Goal: Information Seeking & Learning: Learn about a topic

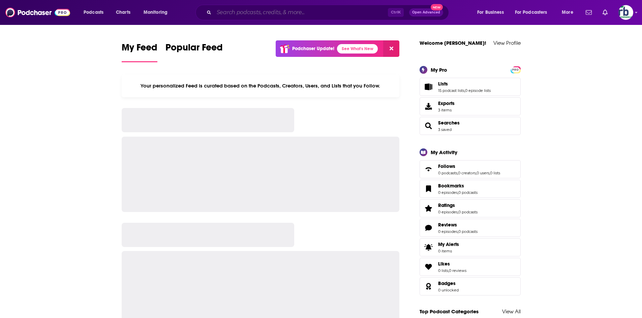
click at [306, 9] on input "Search podcasts, credits, & more..." at bounding box center [301, 12] width 174 height 11
click at [301, 12] on input "Search podcasts, credits, & more..." at bounding box center [301, 12] width 174 height 11
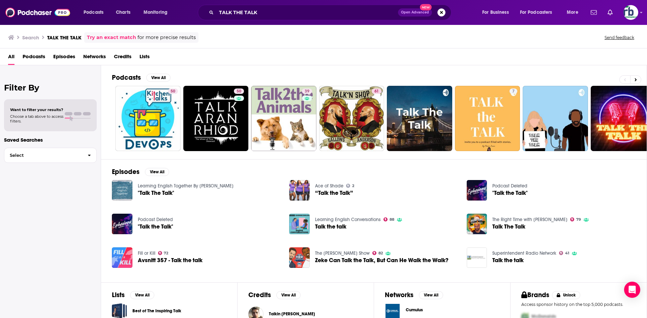
click at [32, 53] on span "Podcasts" at bounding box center [34, 58] width 23 height 14
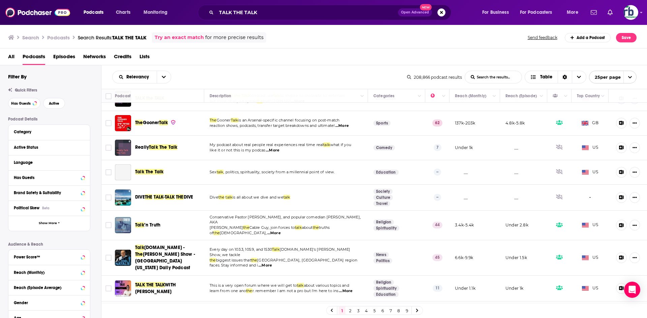
scroll to position [435, 0]
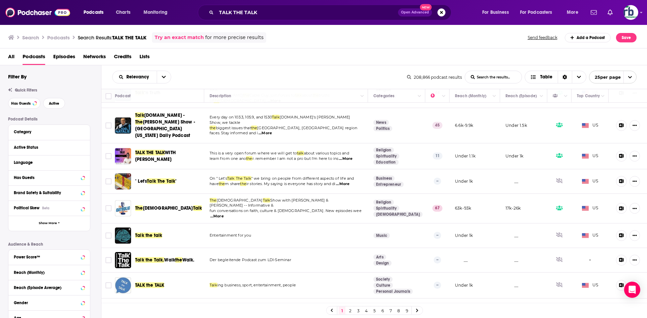
click at [347, 310] on link "2" at bounding box center [350, 311] width 7 height 8
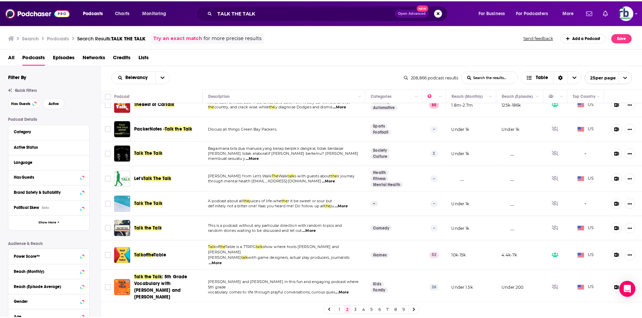
scroll to position [303, 0]
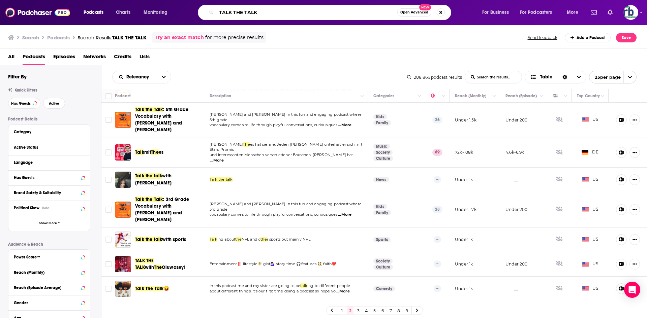
click at [195, 15] on div "TALK THE TALK Open Advanced New" at bounding box center [331, 12] width 288 height 15
paste input "[PERSON_NAME]"
type input "[PERSON_NAME]"
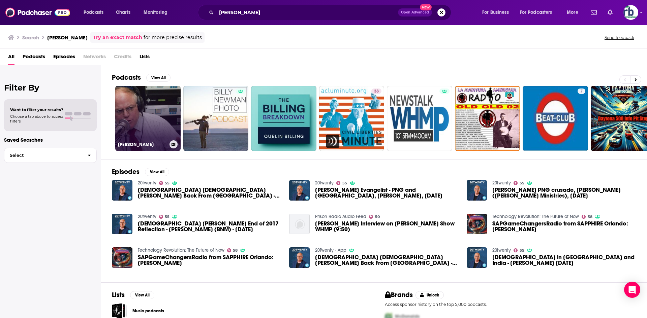
click at [159, 113] on link "[PERSON_NAME]" at bounding box center [147, 118] width 65 height 65
